Goal: Information Seeking & Learning: Learn about a topic

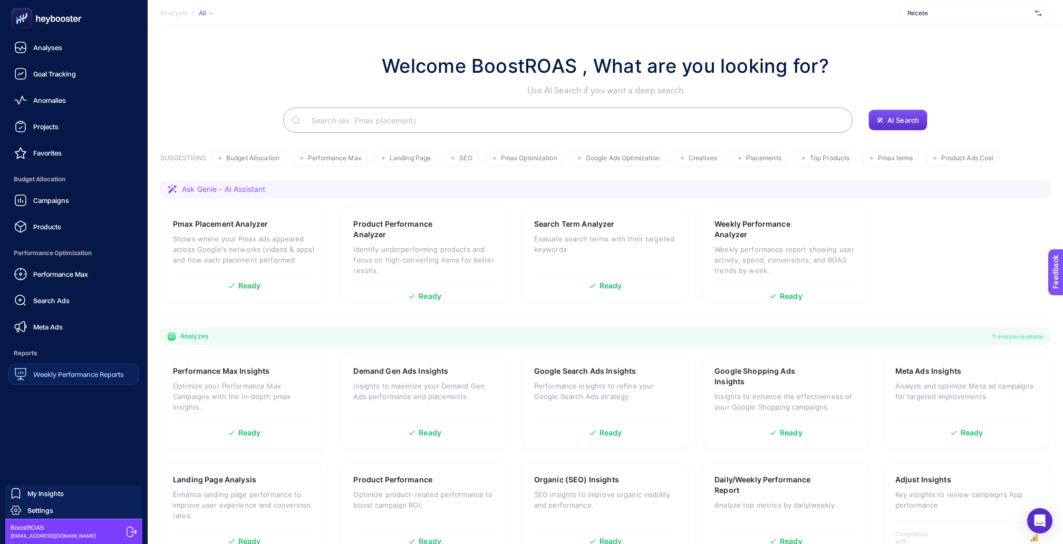
click at [41, 370] on span "Weekly Performance Reports" at bounding box center [78, 374] width 91 height 8
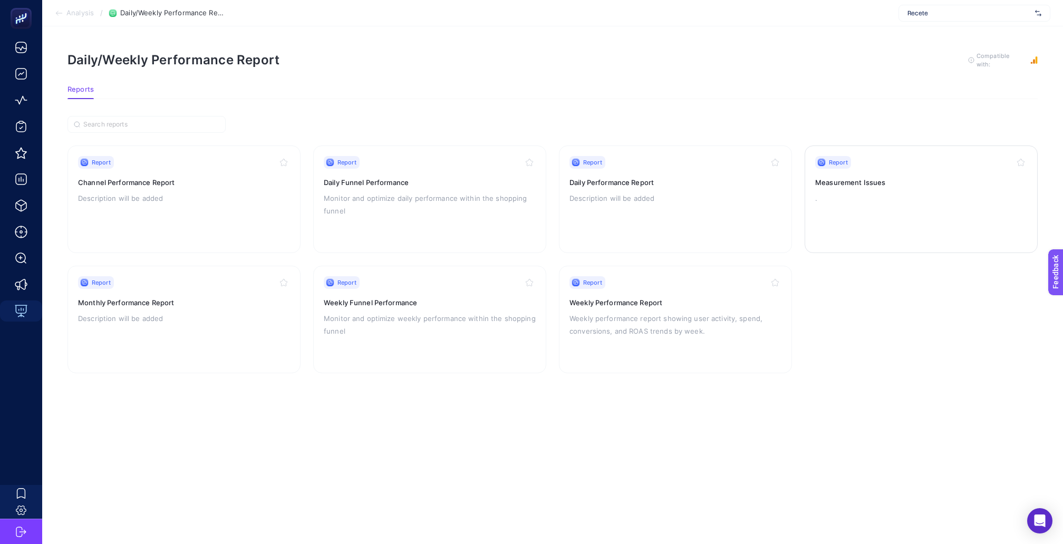
click at [922, 156] on div "Report" at bounding box center [922, 162] width 212 height 13
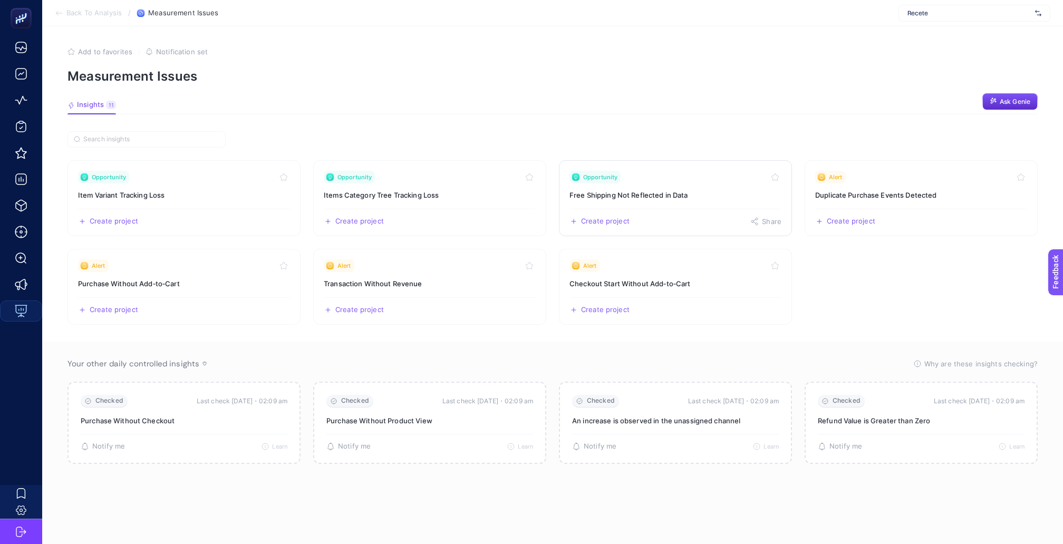
click at [627, 194] on link "Opportunity Free Shipping Not Reflected in Data Create project Share" at bounding box center [675, 198] width 233 height 76
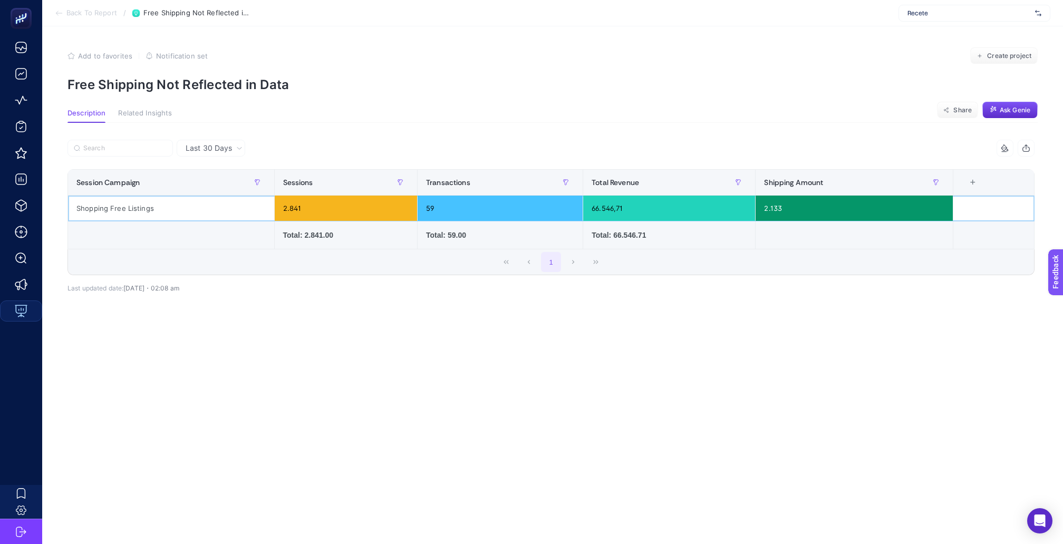
click at [133, 201] on div "Shopping Free Listings" at bounding box center [171, 208] width 206 height 25
click at [212, 146] on span "Last 30 Days" at bounding box center [209, 148] width 46 height 11
click at [253, 140] on div at bounding box center [310, 151] width 484 height 23
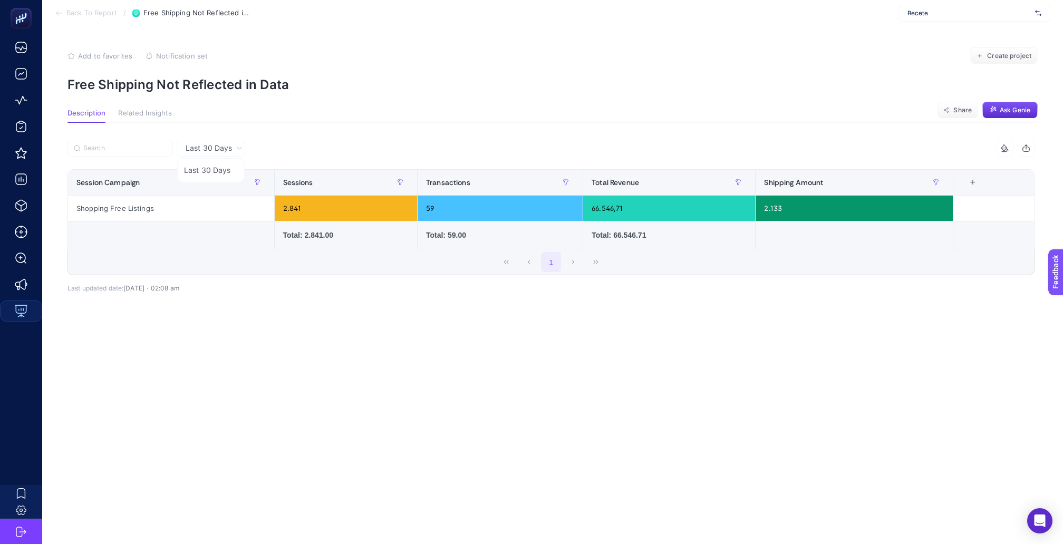
click at [156, 114] on button "Related Insights" at bounding box center [145, 116] width 54 height 14
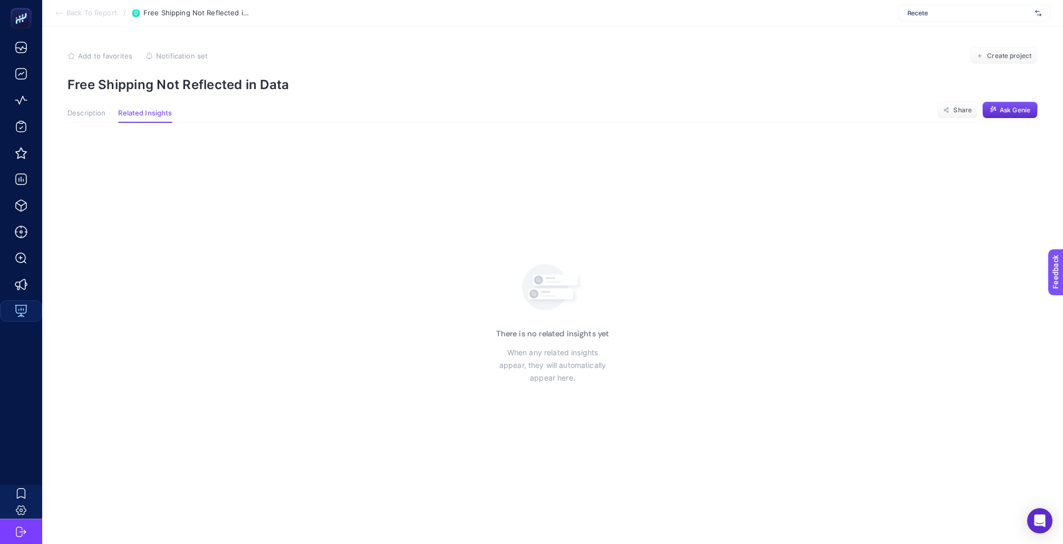
click at [88, 114] on button "Description" at bounding box center [87, 116] width 38 height 14
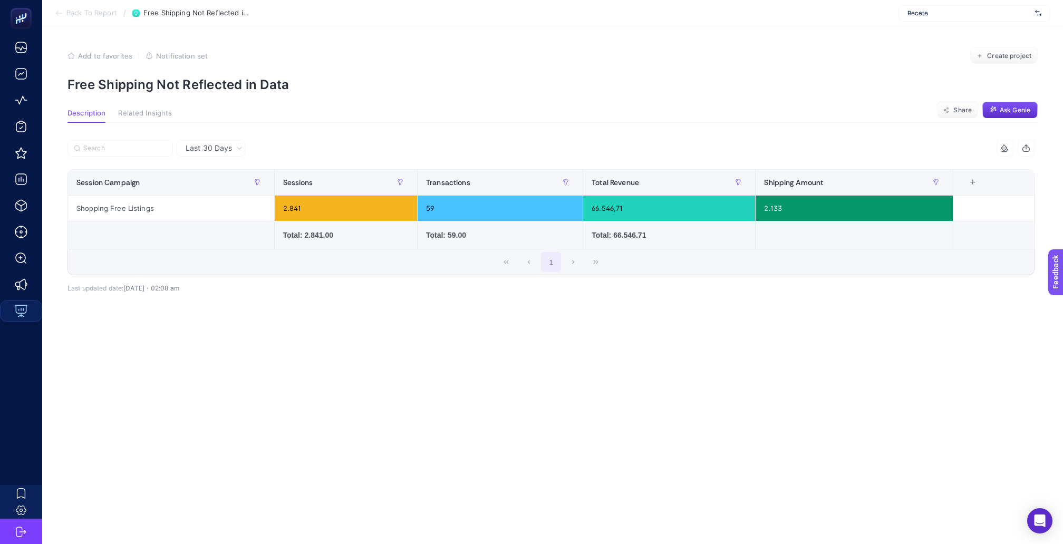
click at [100, 17] on span "Back To Report" at bounding box center [91, 13] width 51 height 8
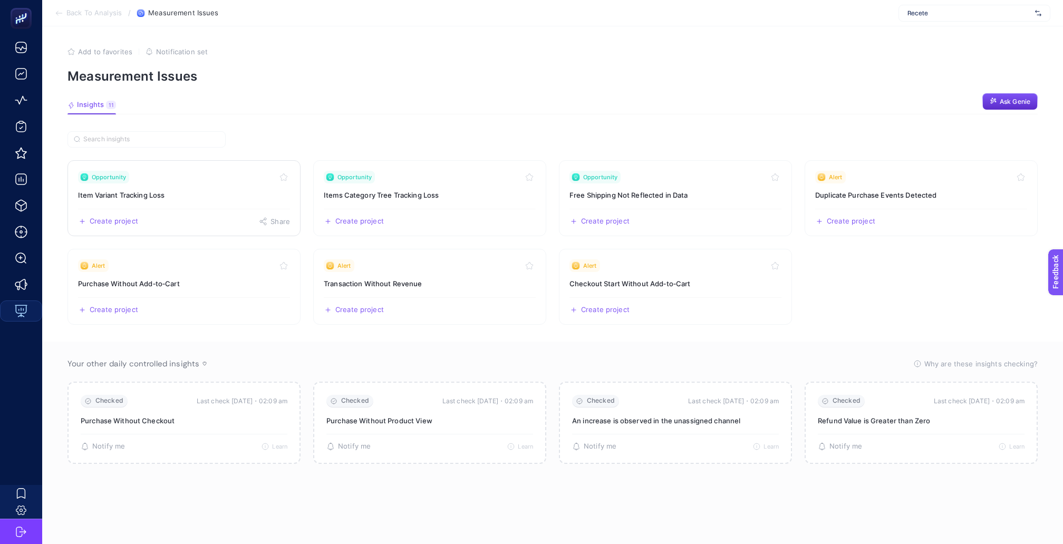
click at [185, 190] on h3 "Item Variant Tracking Loss" at bounding box center [184, 195] width 212 height 11
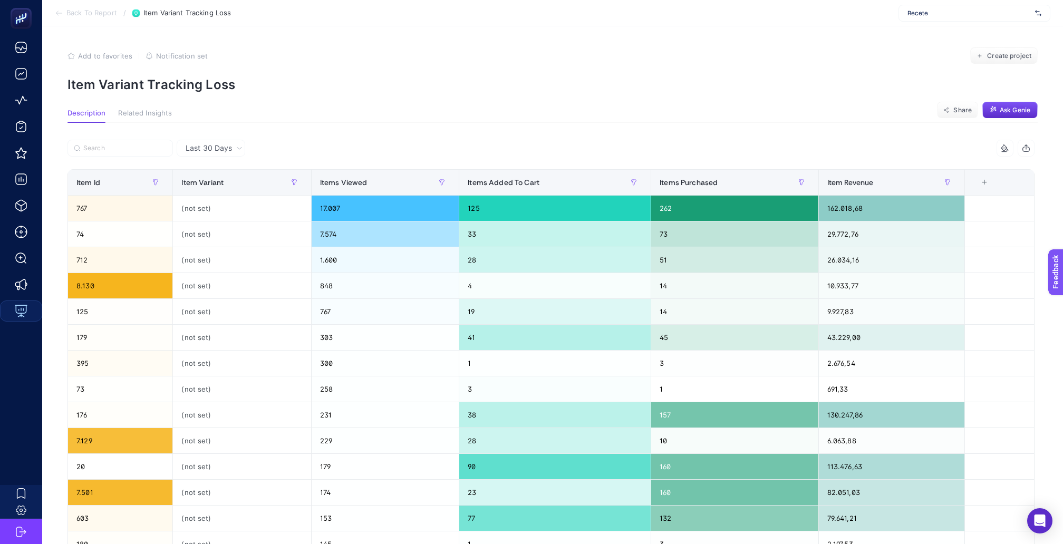
click at [87, 16] on span "Back To Report" at bounding box center [91, 13] width 51 height 8
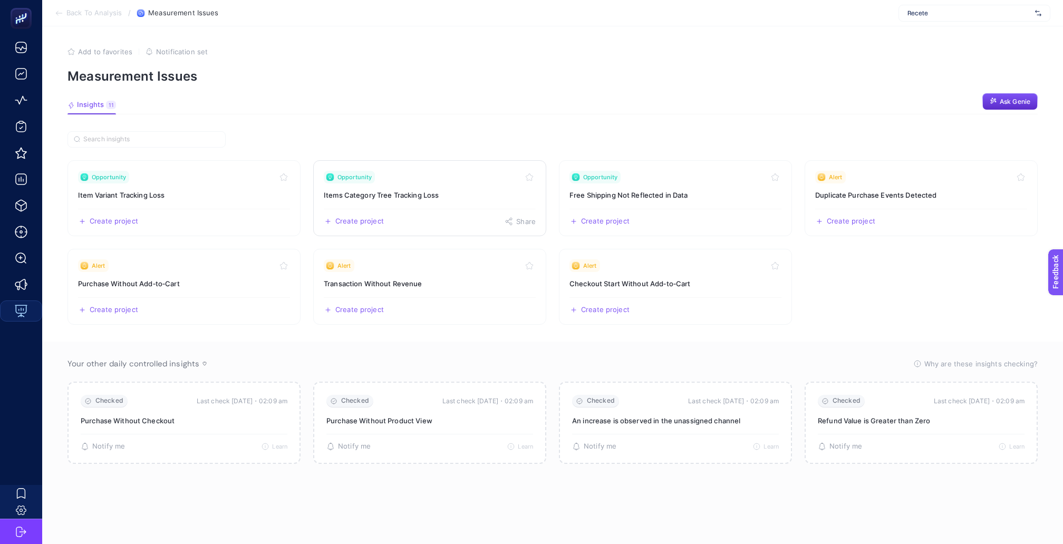
click at [373, 209] on div "Create project Share" at bounding box center [430, 217] width 212 height 17
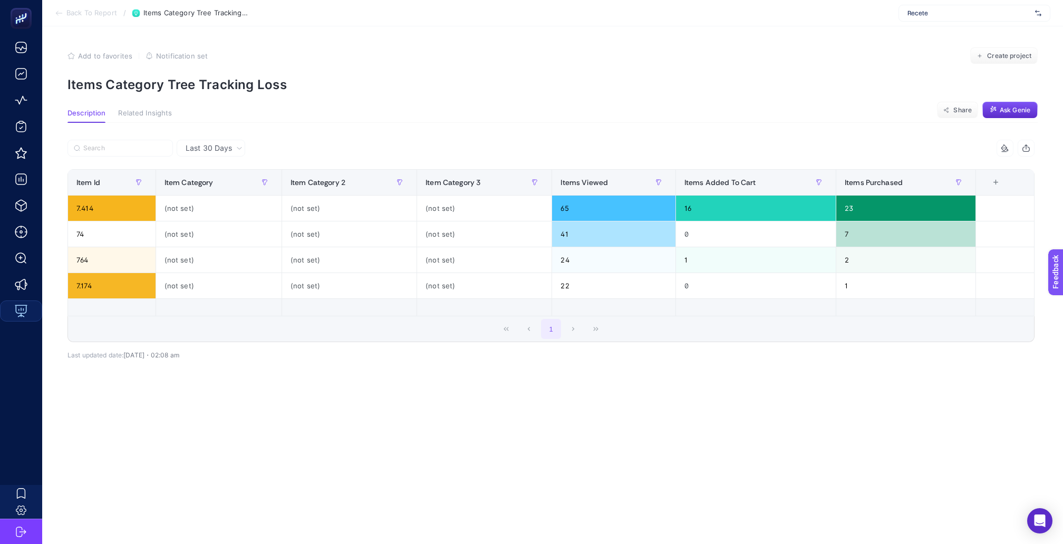
click at [91, 14] on span "Back To Report" at bounding box center [91, 13] width 51 height 8
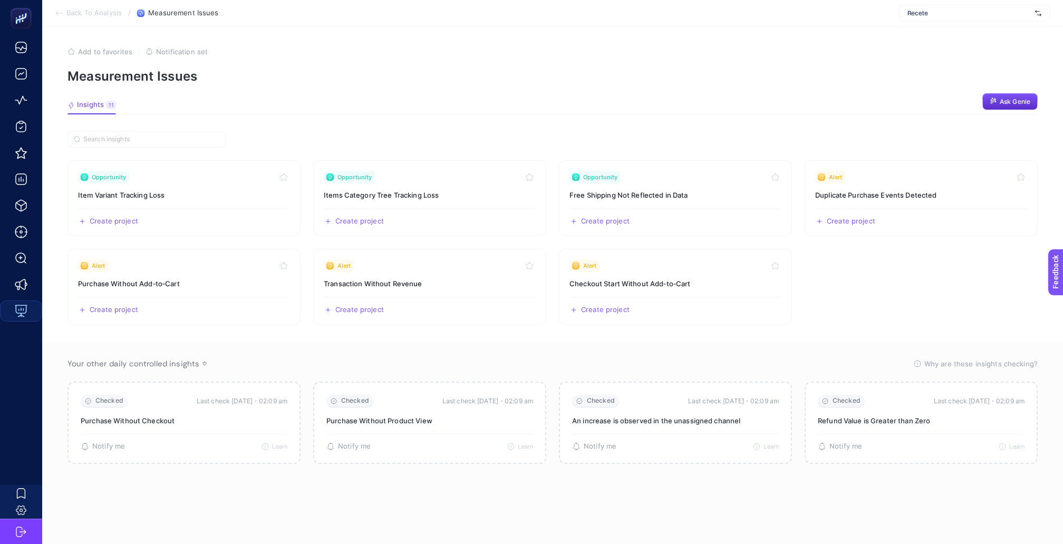
click at [959, 14] on span "Recete" at bounding box center [969, 13] width 123 height 8
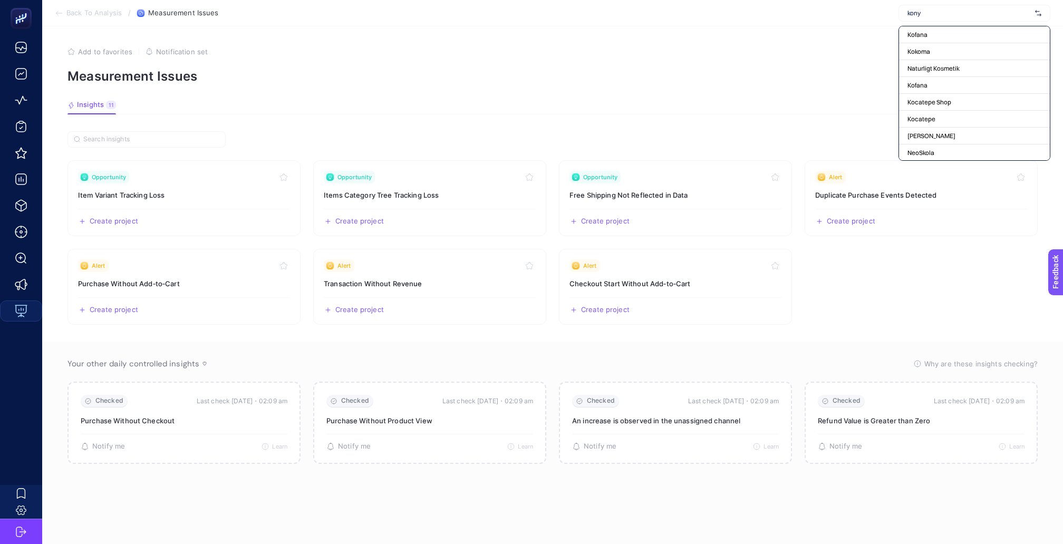
type input "[GEOGRAPHIC_DATA]"
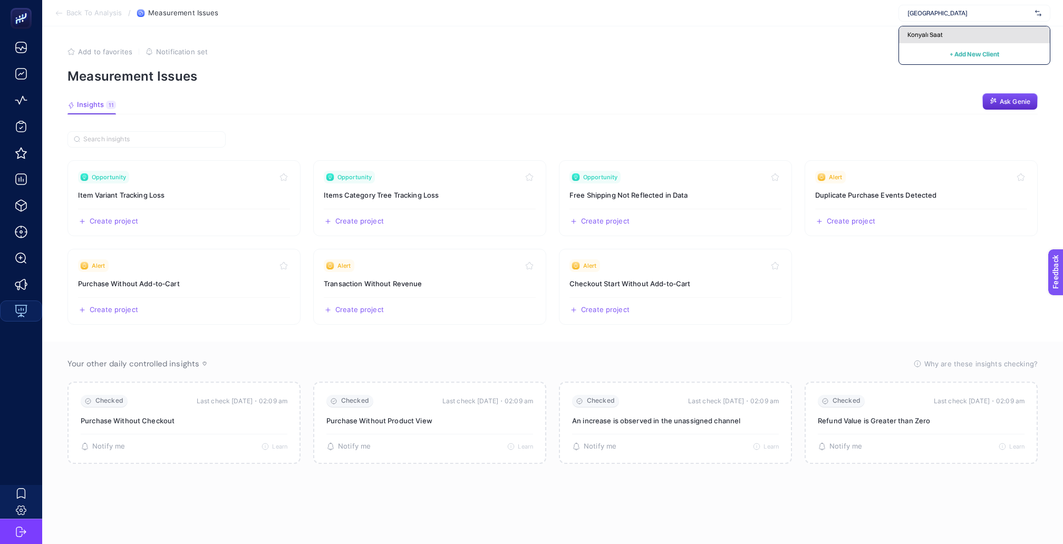
click at [933, 36] on span "Konyalı Saat" at bounding box center [925, 35] width 35 height 8
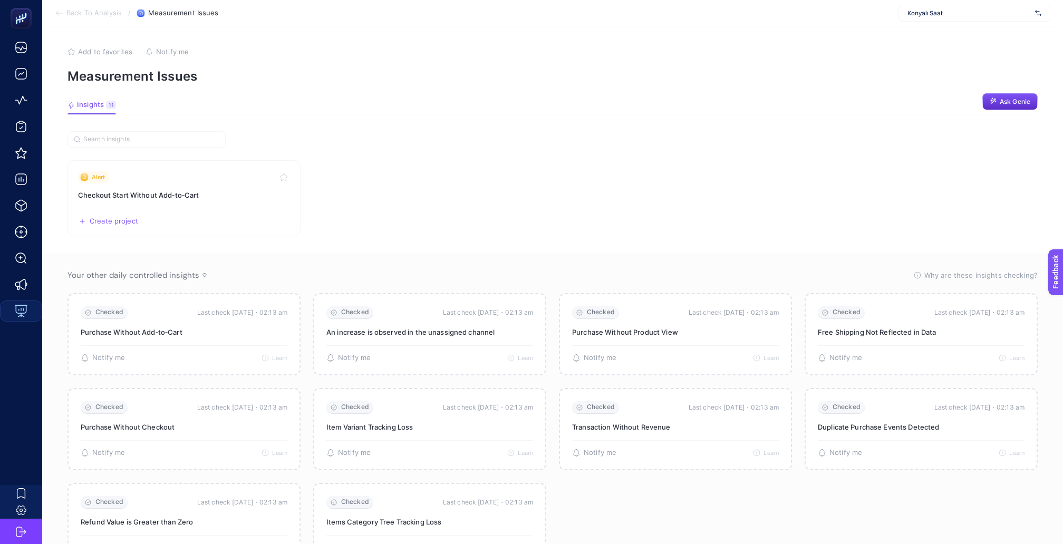
click at [952, 16] on span "Konyalı Saat" at bounding box center [969, 13] width 123 height 8
type input "[PERSON_NAME]"
click at [942, 34] on div "Jebinde" at bounding box center [974, 34] width 151 height 17
click at [940, 11] on span "Jebinde" at bounding box center [969, 13] width 123 height 8
type input "recete"
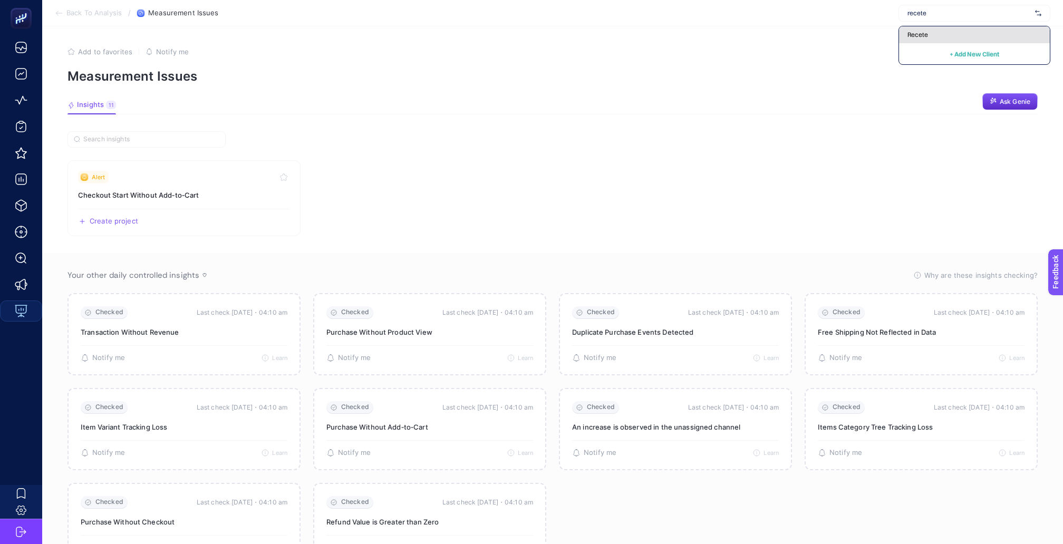
click at [928, 31] on span "Recete" at bounding box center [918, 35] width 21 height 8
